Goal: Task Accomplishment & Management: Complete application form

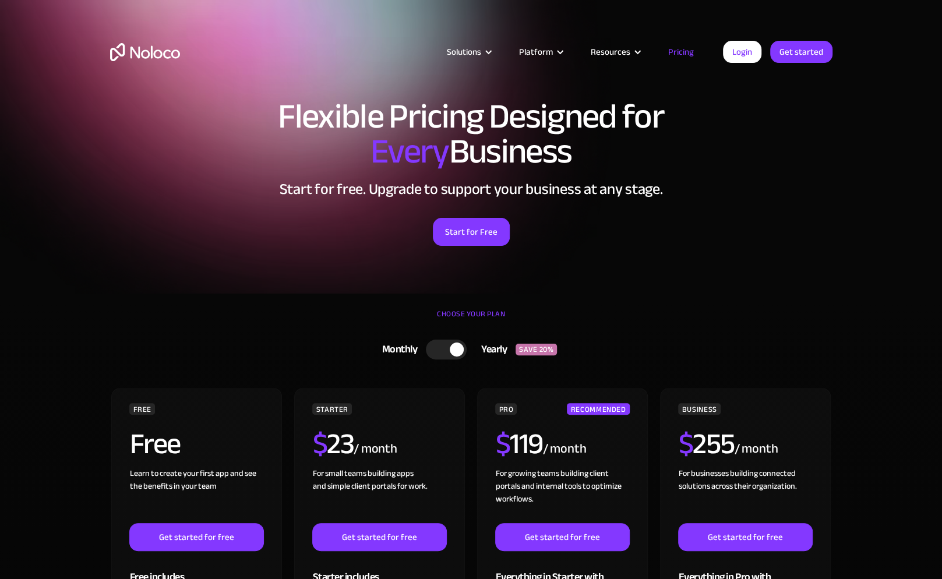
click at [483, 237] on link "Start for Free" at bounding box center [471, 232] width 77 height 28
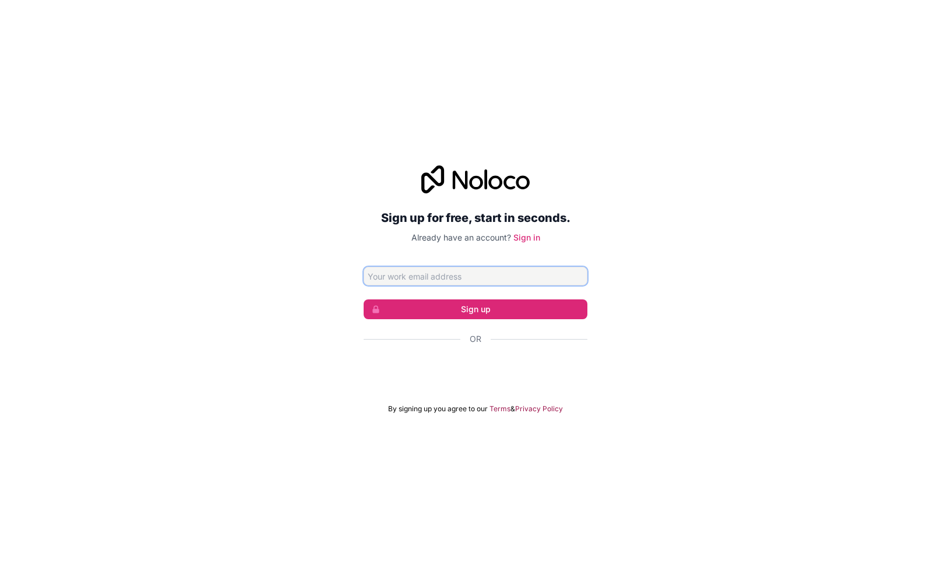
click at [477, 280] on input "Email address" at bounding box center [476, 276] width 224 height 19
type input "[EMAIL_ADDRESS][DOMAIN_NAME]"
click at [470, 313] on button "Sign up" at bounding box center [476, 310] width 224 height 20
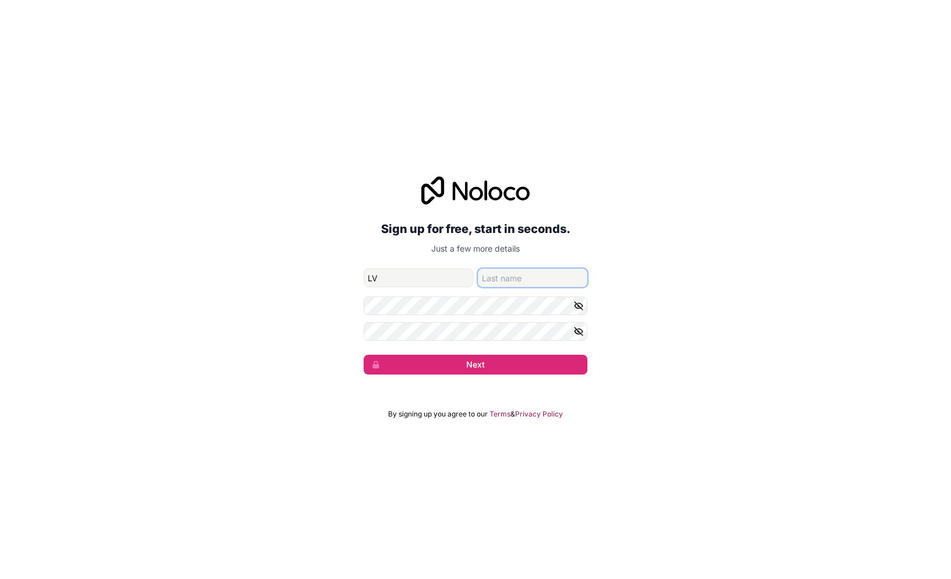
click at [520, 279] on input "family-name" at bounding box center [533, 278] width 110 height 19
click at [441, 266] on div "Sign up for free, start in seconds. Just a few more details lv_shuqiong@163.com…" at bounding box center [476, 276] width 224 height 198
click at [444, 280] on input "LV" at bounding box center [419, 278] width 110 height 19
type input "L"
type input "SHUQIONG"
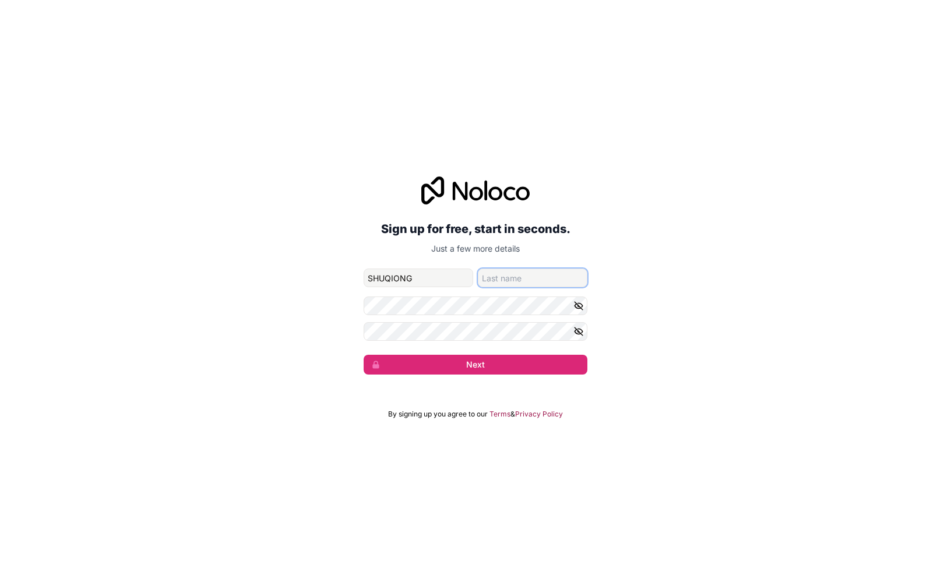
click at [513, 276] on input "family-name" at bounding box center [533, 278] width 110 height 19
type input "LV"
click at [436, 294] on form "lv_shuqiong@163.com SHUQIONG LV Next" at bounding box center [476, 322] width 224 height 106
click at [508, 368] on button "Next" at bounding box center [476, 365] width 224 height 20
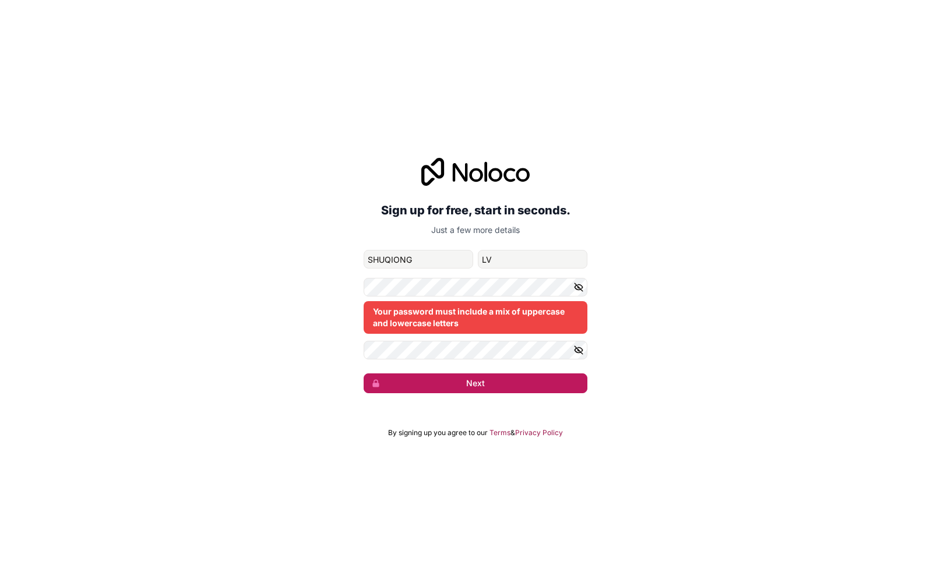
click at [471, 383] on button "Next" at bounding box center [476, 384] width 224 height 20
click at [580, 284] on icon "button" at bounding box center [578, 287] width 10 height 10
click at [455, 380] on button "Next" at bounding box center [476, 384] width 224 height 20
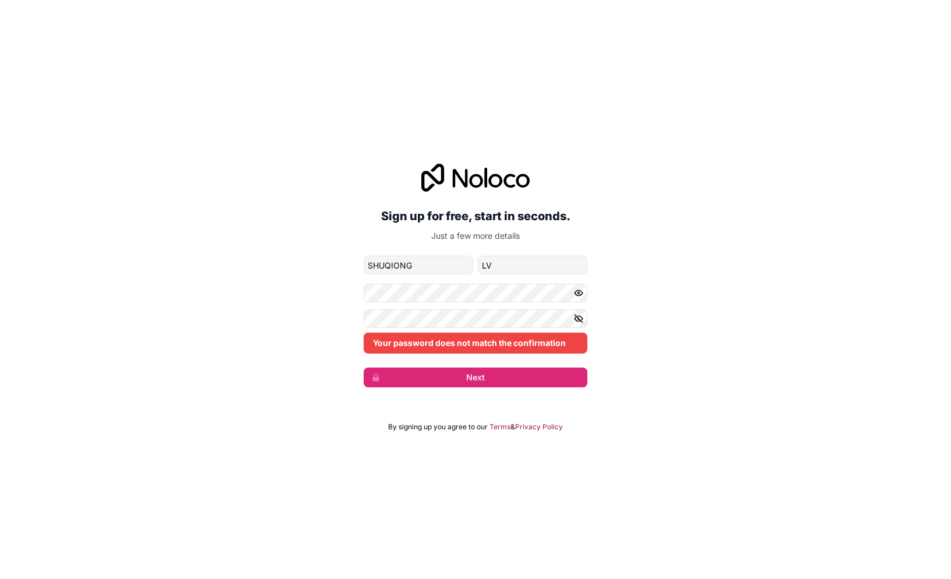
click at [335, 335] on div "Sign up for free, start in seconds. Just a few more details lv_shuqiong@163.com…" at bounding box center [475, 275] width 951 height 256
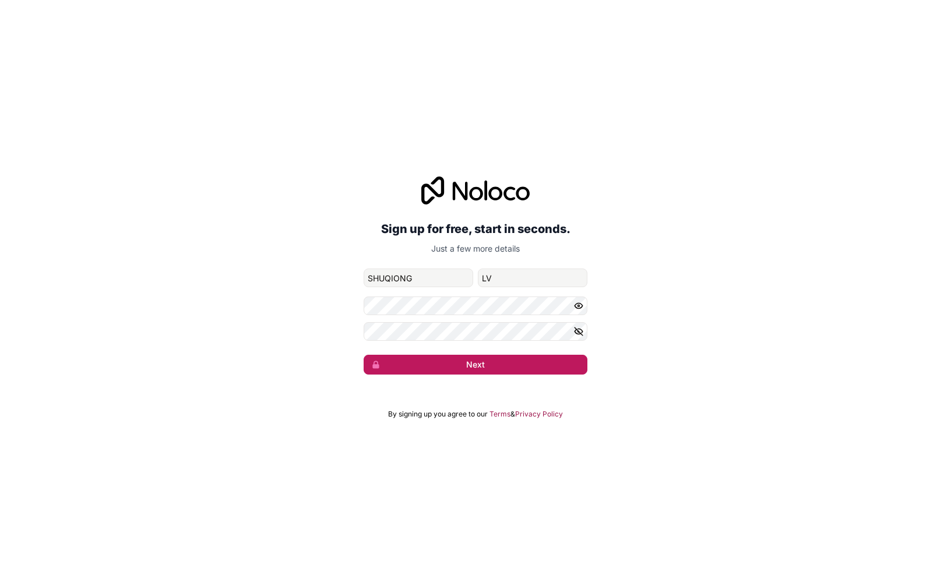
click at [443, 357] on button "Next" at bounding box center [476, 365] width 224 height 20
